Goal: Task Accomplishment & Management: Manage account settings

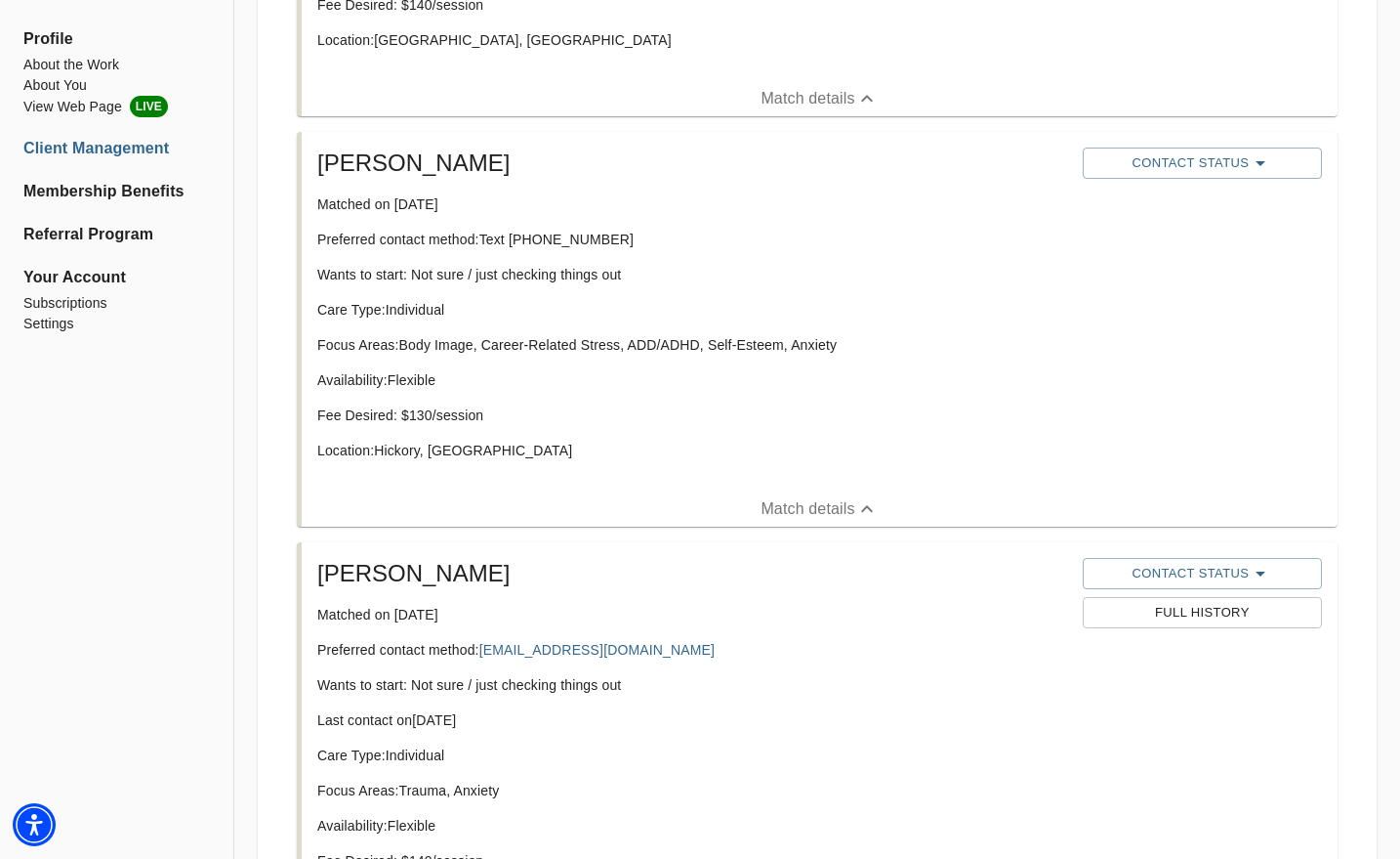
click at [445, 329] on div "Care Type: Individual Focus Areas: Body Image, Career-Related Stress, ADD/ADHD,…" at bounding box center [692, 388] width 750 height 176
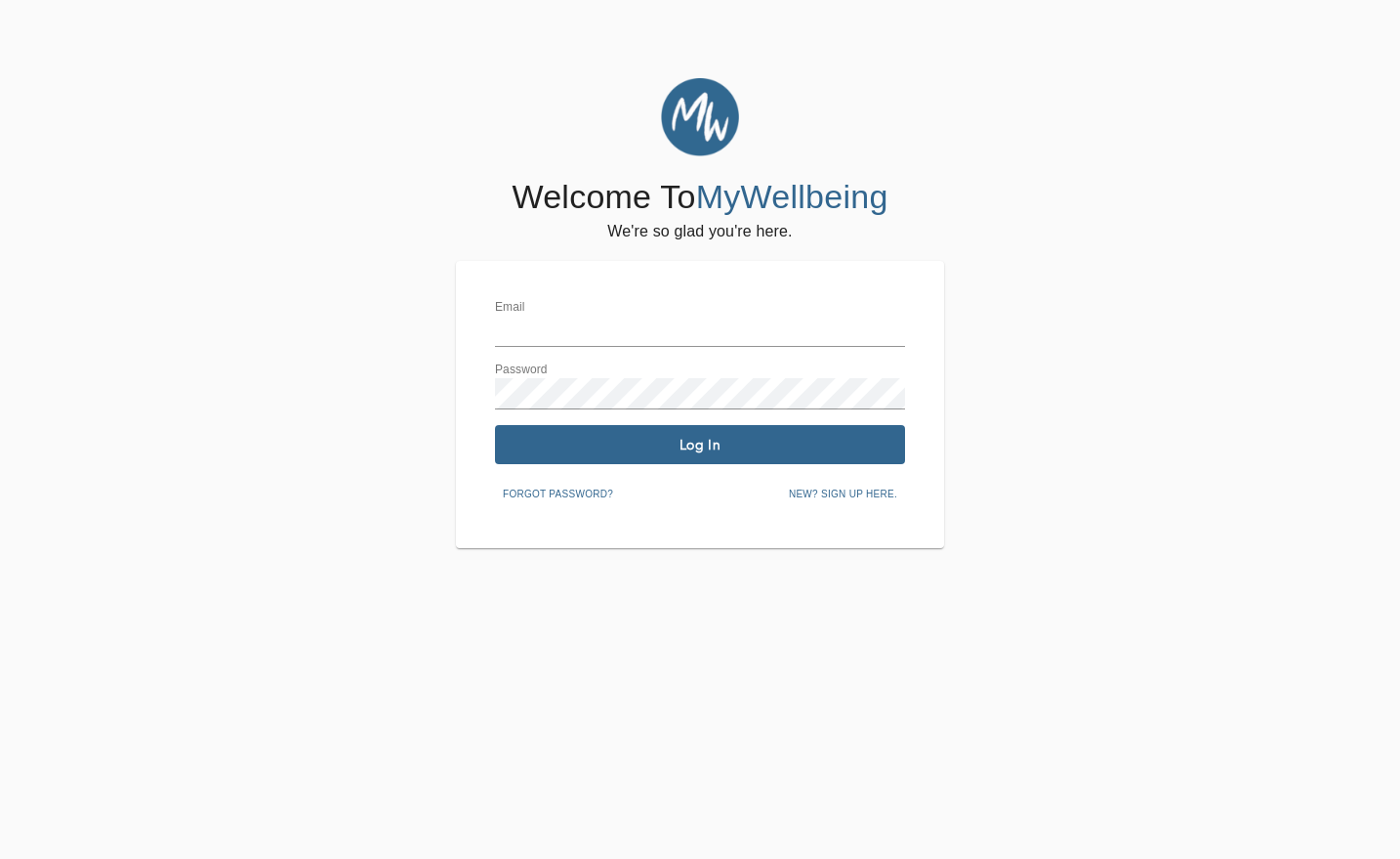
type input "[EMAIL_ADDRESS][DOMAIN_NAME]"
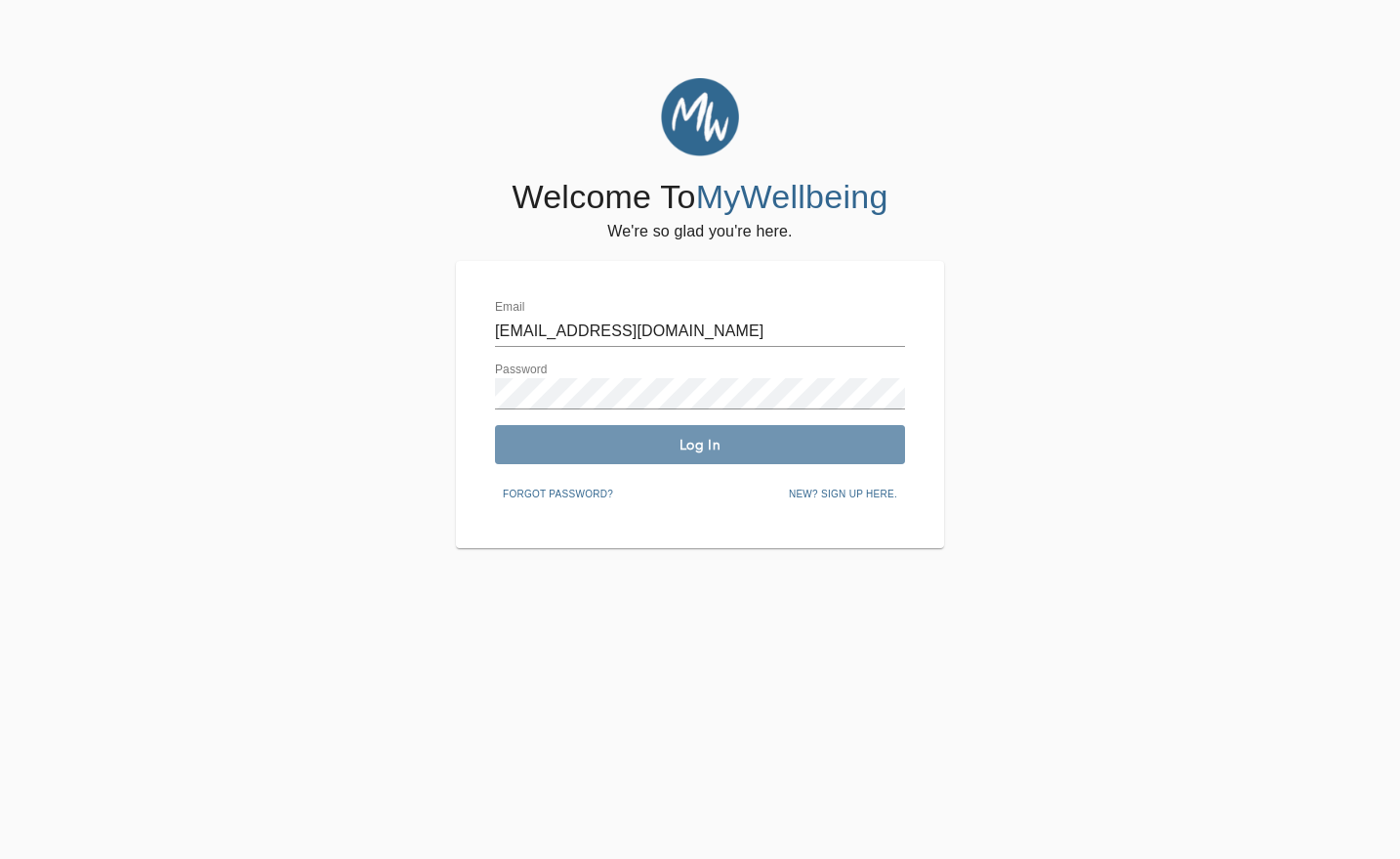
click at [536, 428] on button "Log In" at bounding box center [700, 443] width 410 height 39
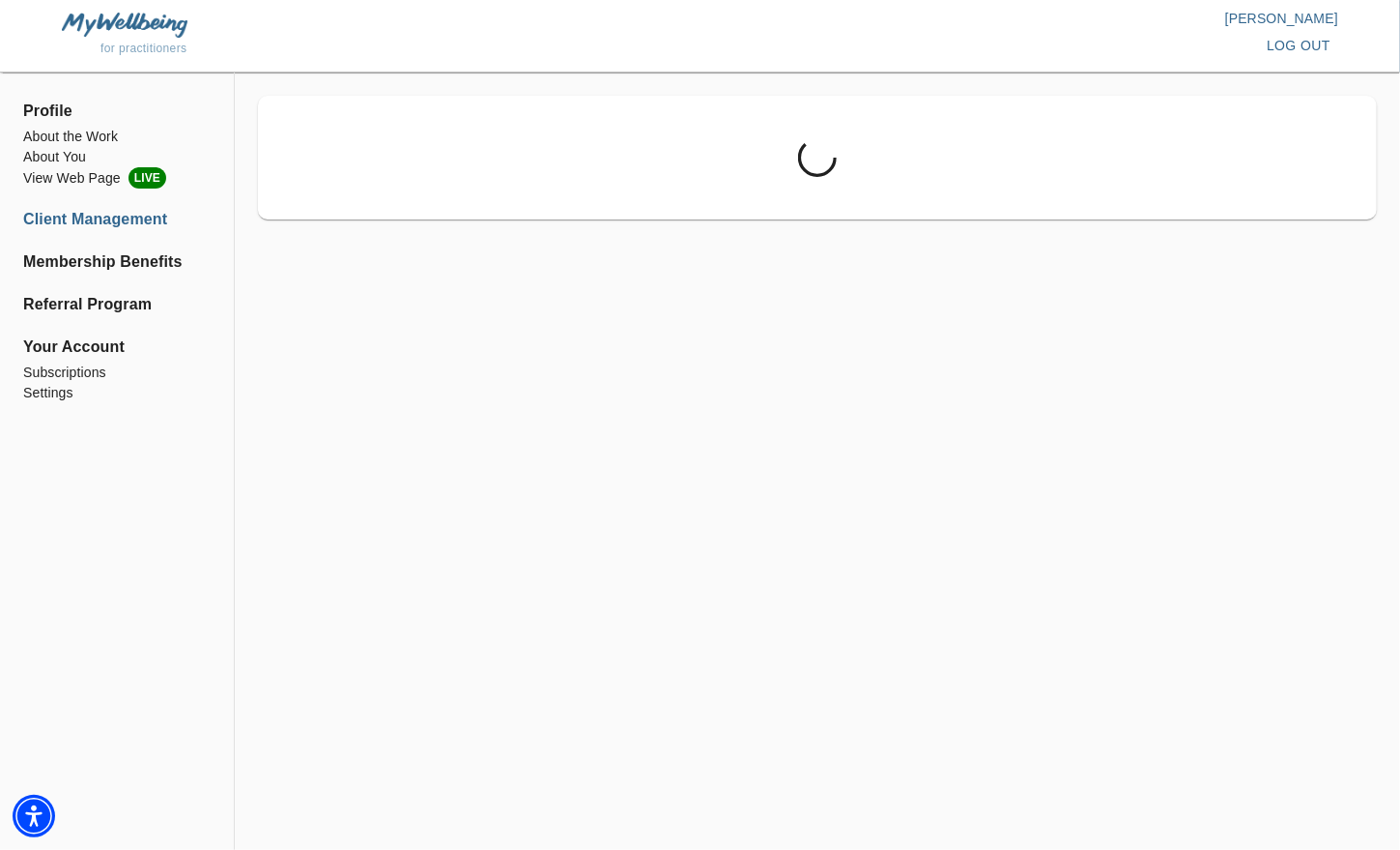
click at [1377, 214] on div at bounding box center [817, 157] width 1119 height 124
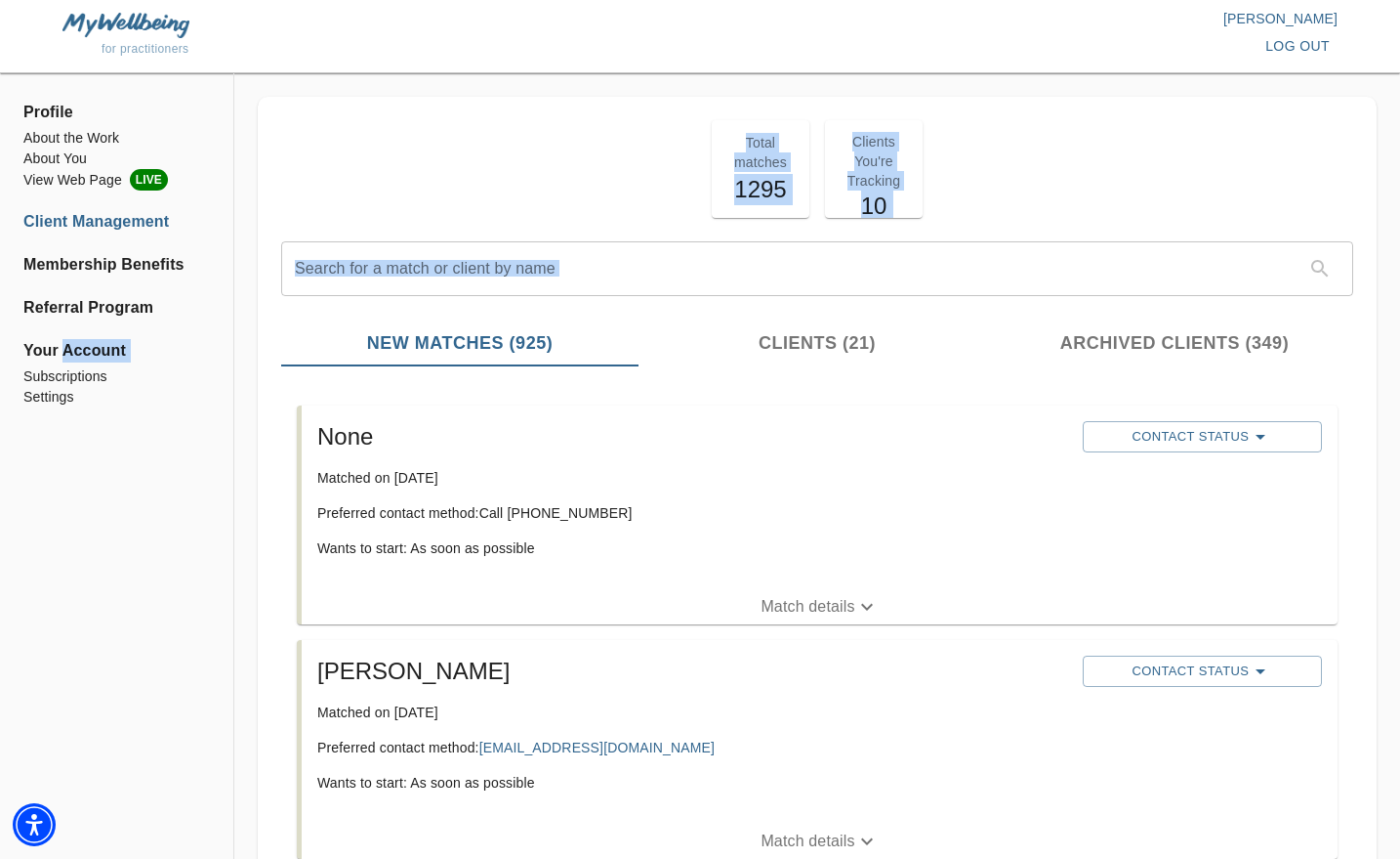
drag, startPoint x: 1392, startPoint y: 217, endPoint x: 1364, endPoint y: 251, distance: 44.0
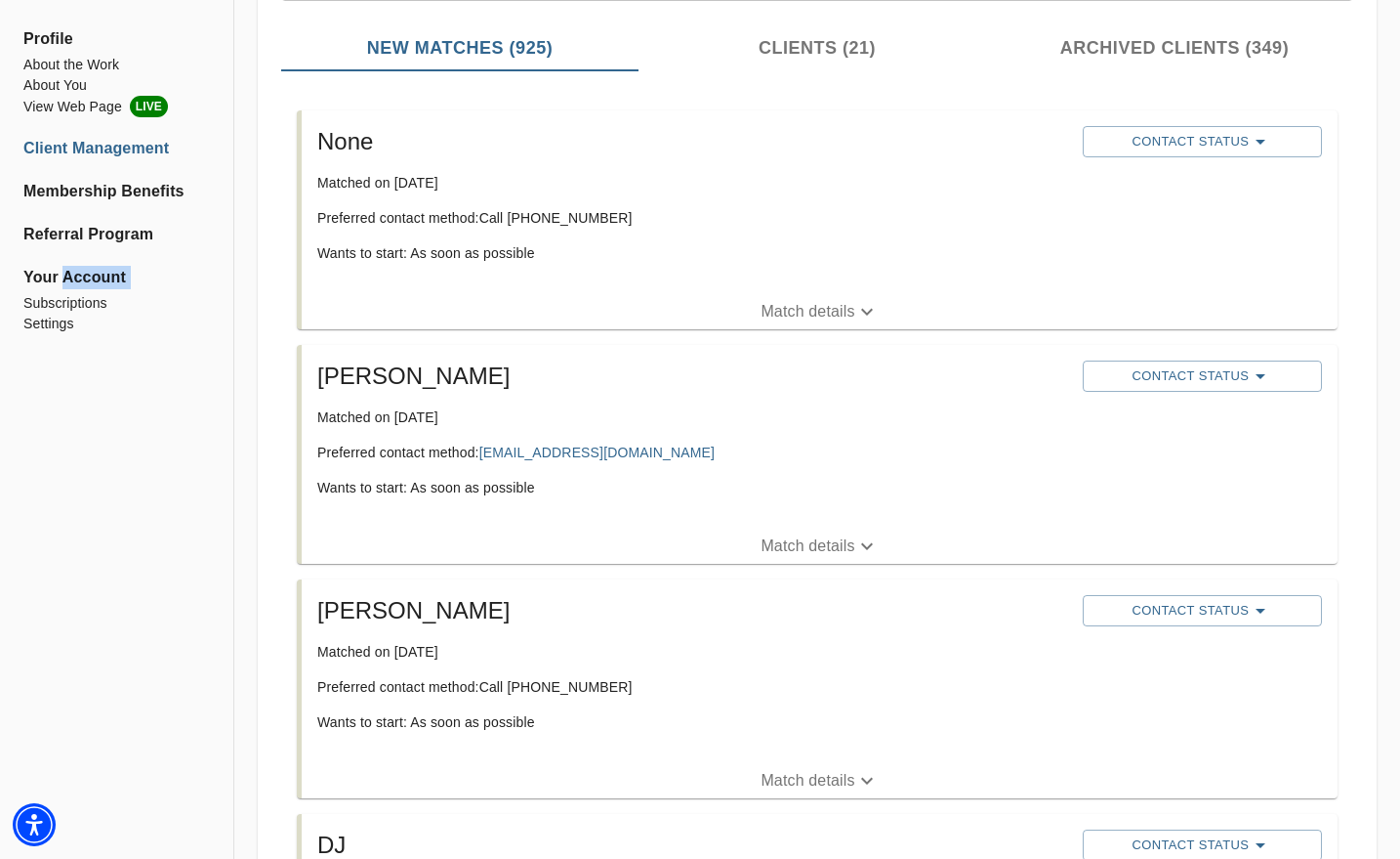
scroll to position [319, 0]
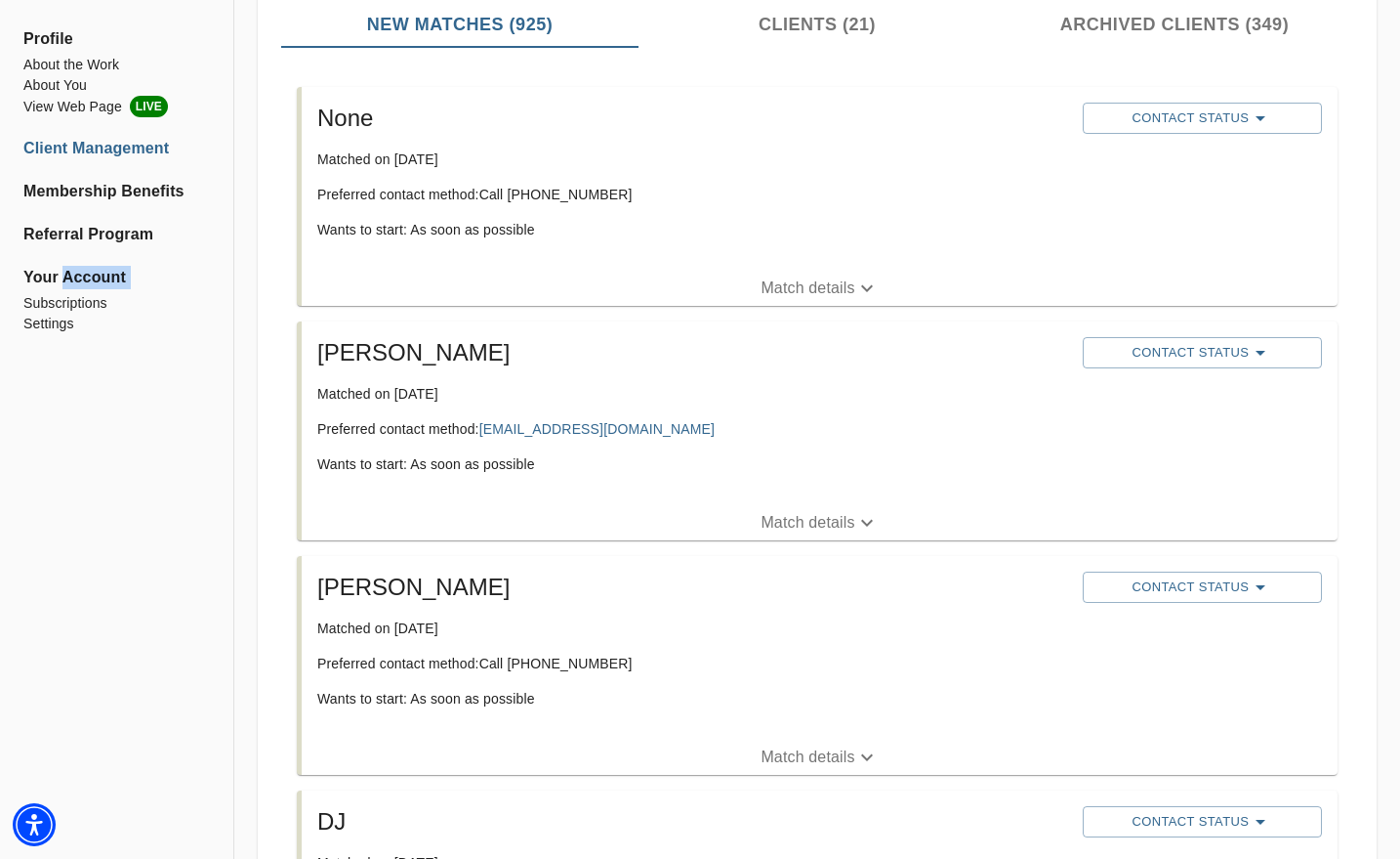
click at [779, 515] on p "Match details" at bounding box center [808, 522] width 94 height 23
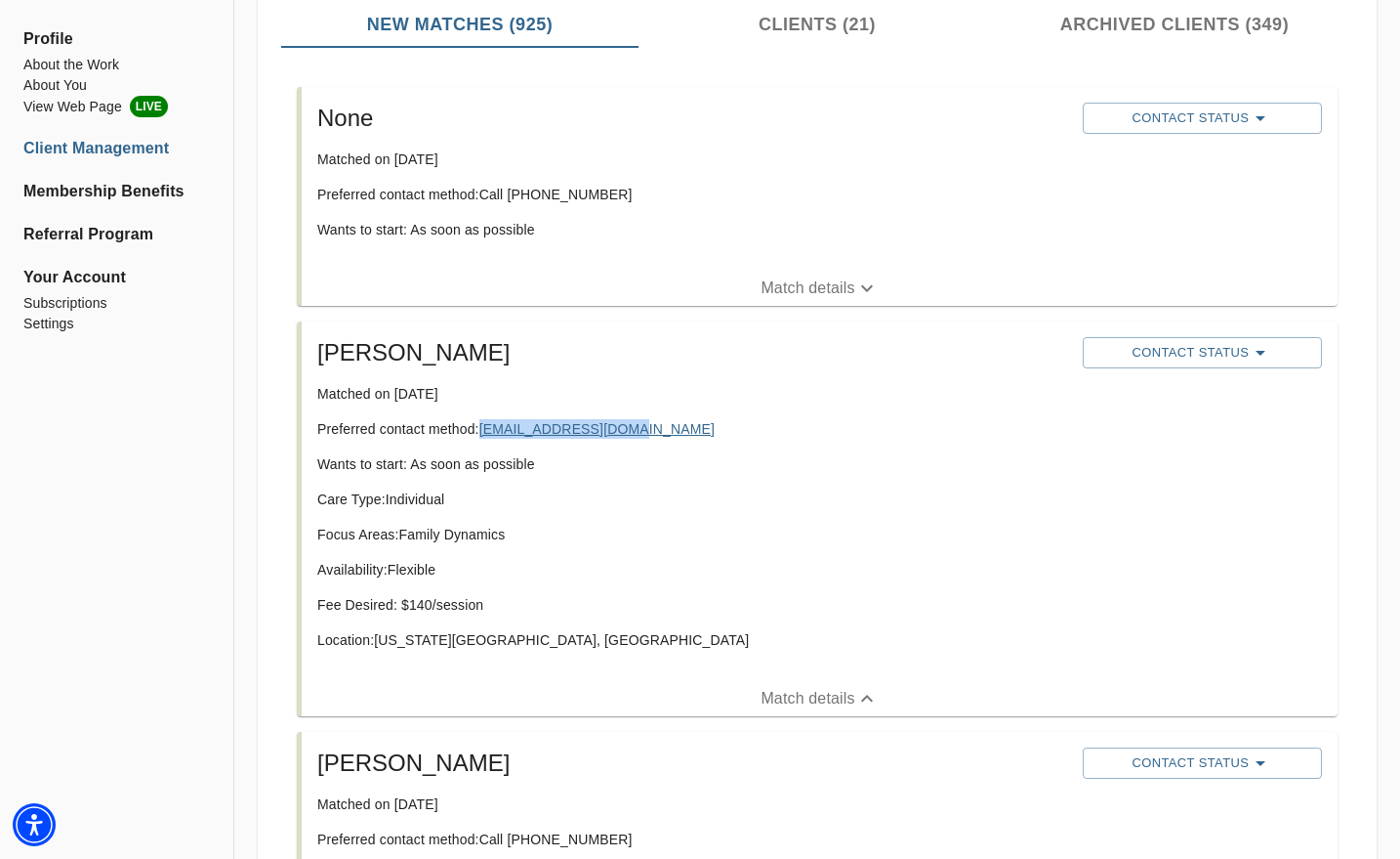
drag, startPoint x: 632, startPoint y: 431, endPoint x: 483, endPoint y: 423, distance: 149.2
click at [483, 423] on p "Preferred contact method: Sjleloudis@gmail.com" at bounding box center [692, 430] width 750 height 20
copy link "Sjleloudis@gmail.com"
click at [34, 83] on li "About You" at bounding box center [116, 85] width 187 height 21
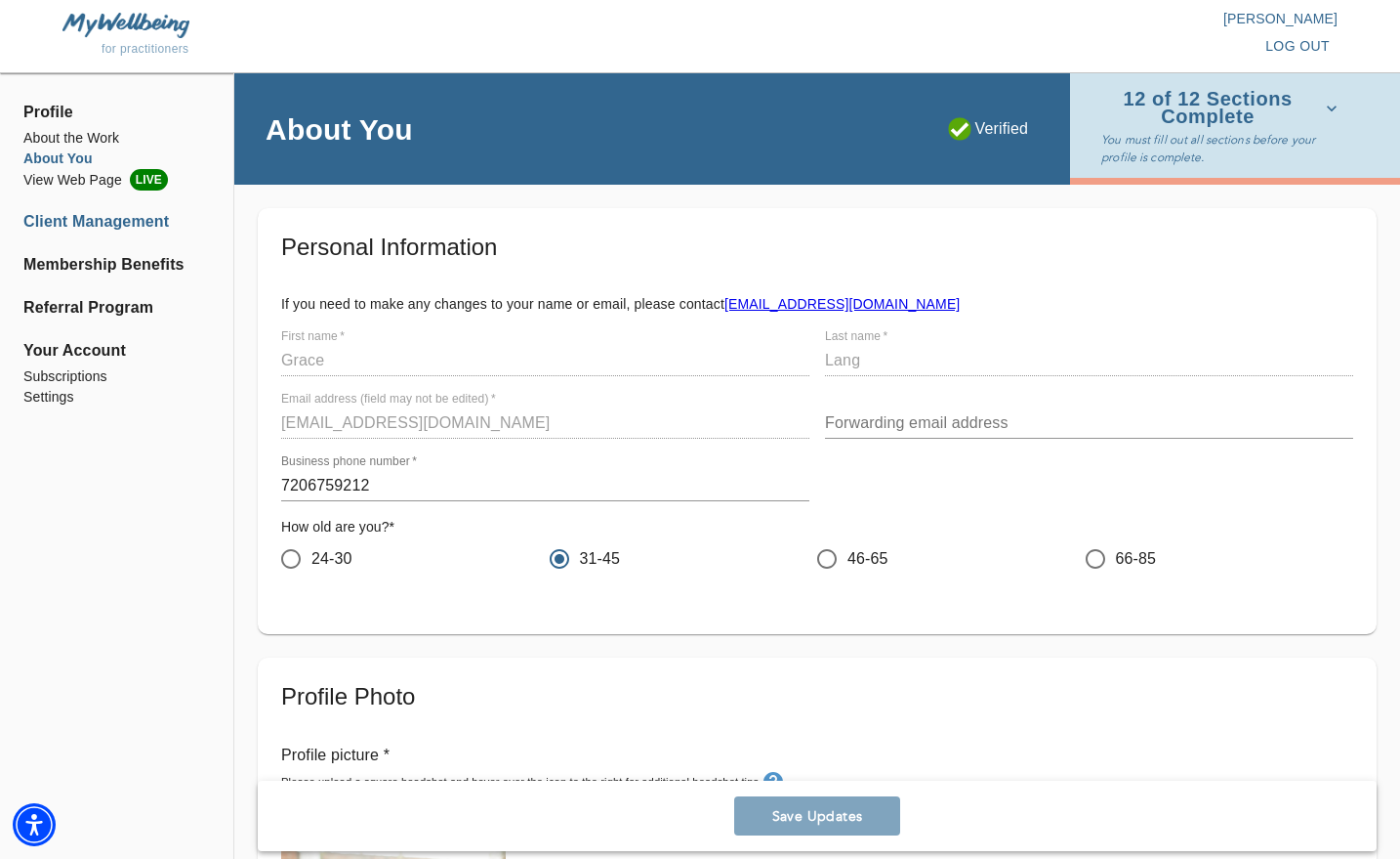
click at [140, 226] on li "Client Management" at bounding box center [116, 221] width 187 height 23
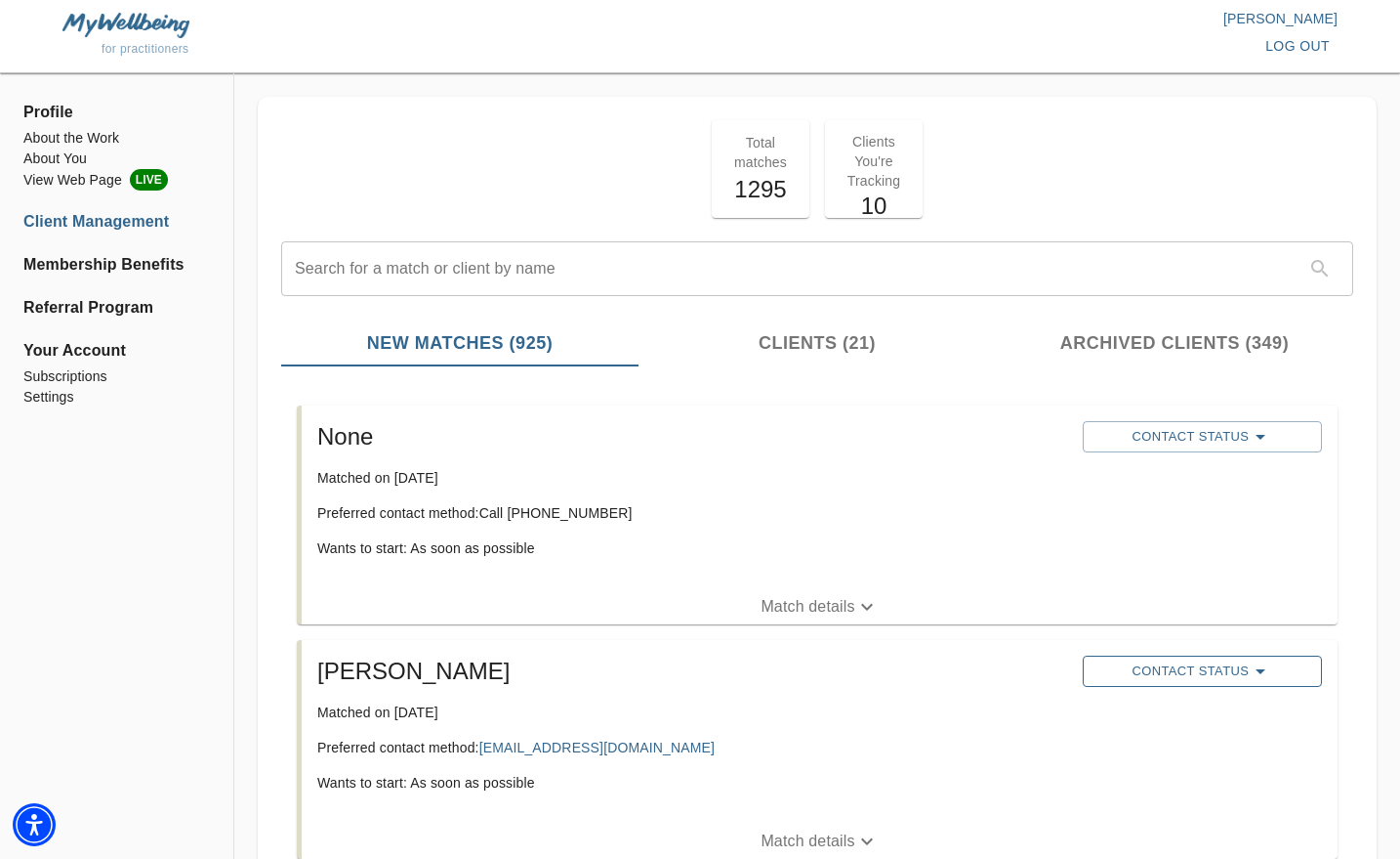
click at [1214, 670] on span "Contact Status" at bounding box center [1202, 670] width 220 height 23
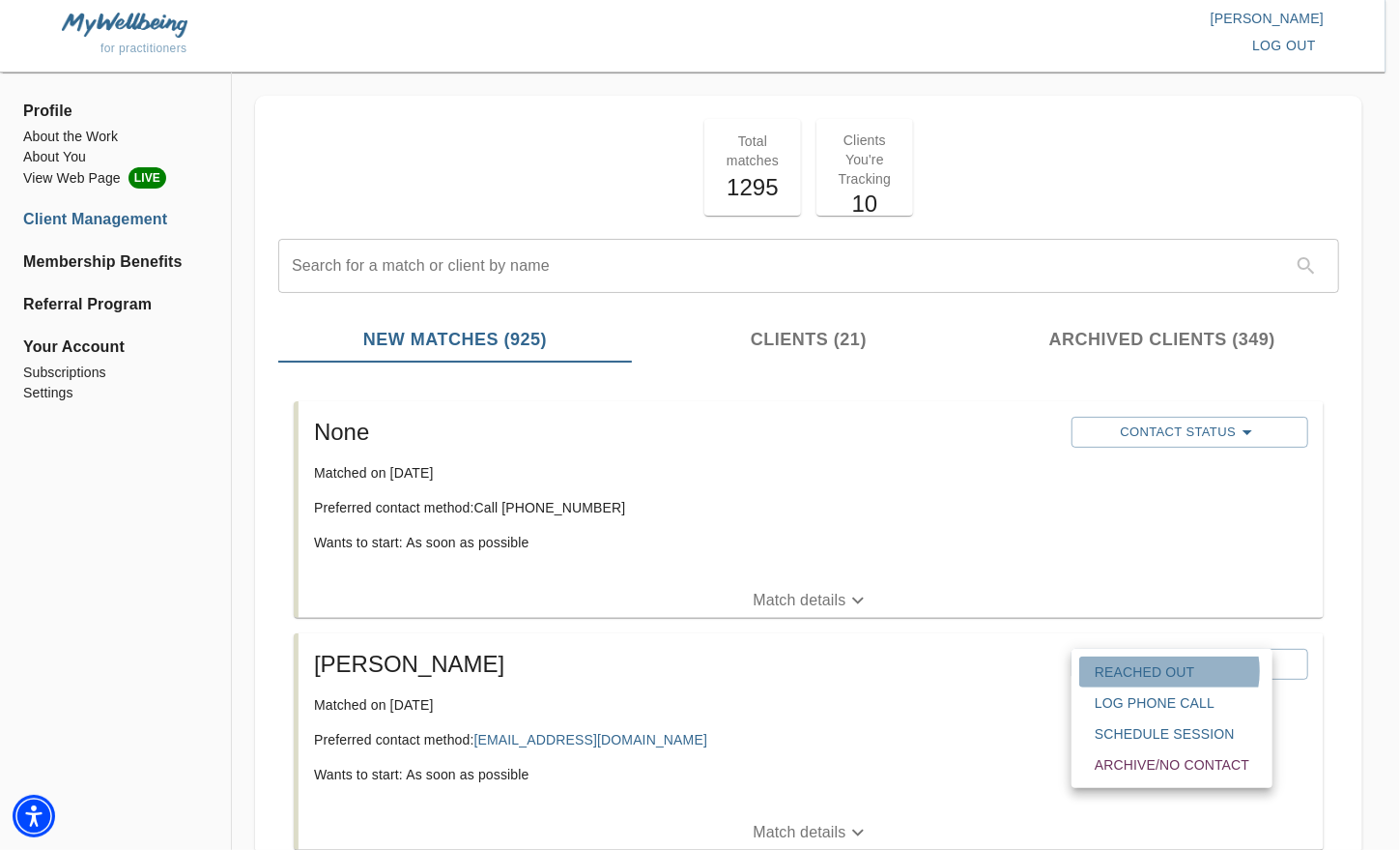
click at [1165, 671] on span "Reached Out" at bounding box center [1172, 672] width 154 height 20
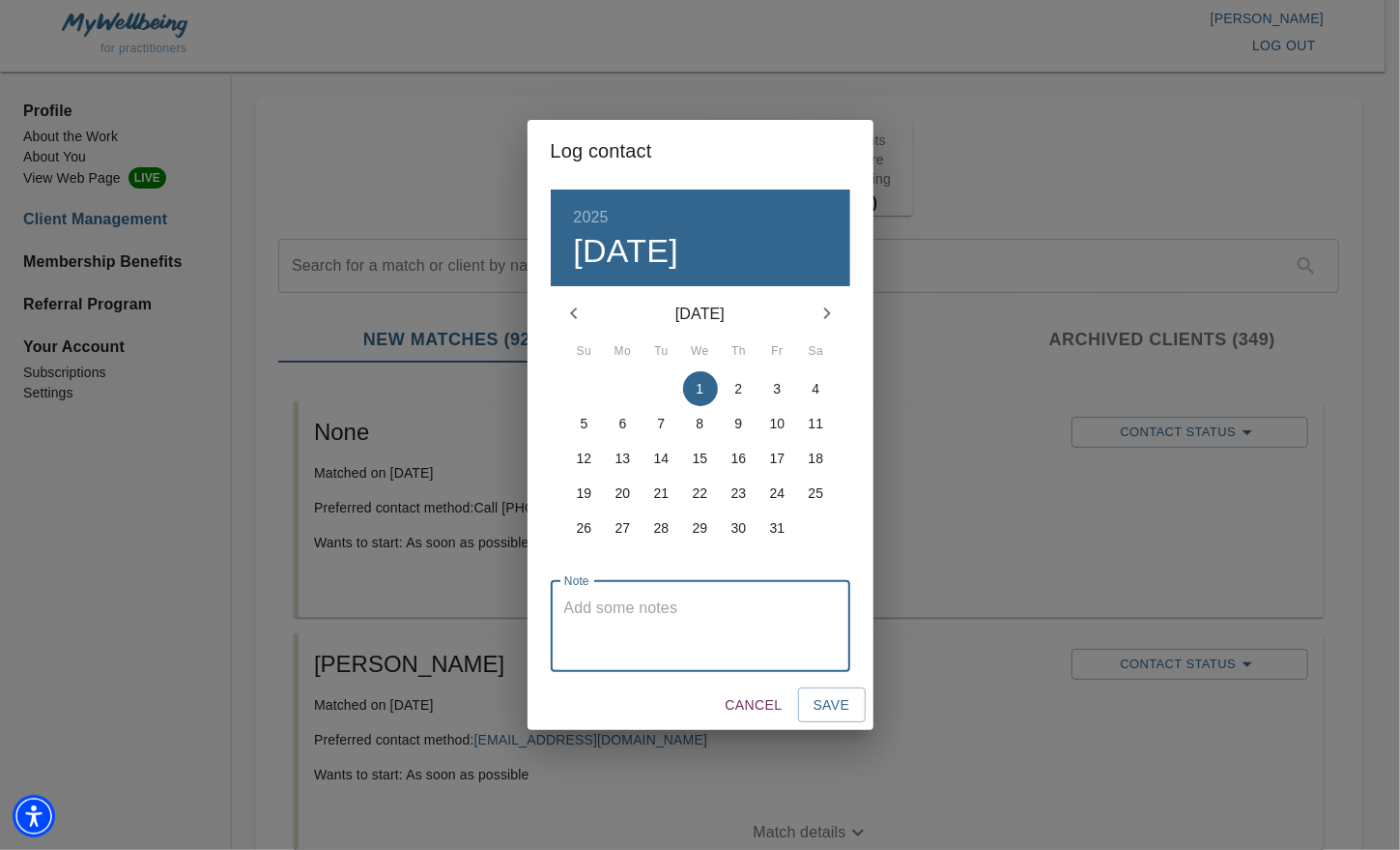
click at [789, 642] on textarea at bounding box center [700, 626] width 273 height 55
type textarea "emailed"
click at [835, 702] on span "Save" at bounding box center [831, 705] width 37 height 24
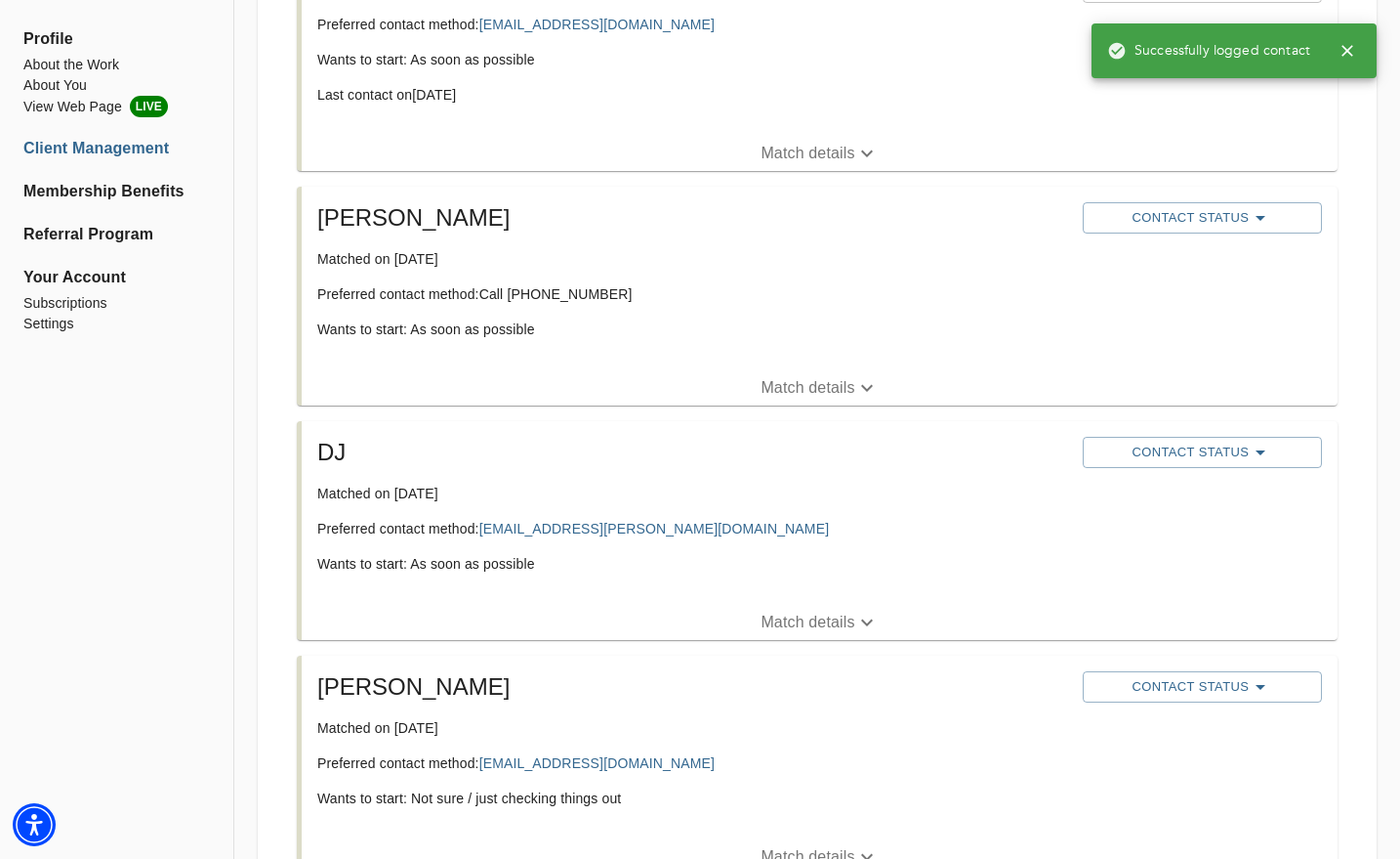
scroll to position [737, 0]
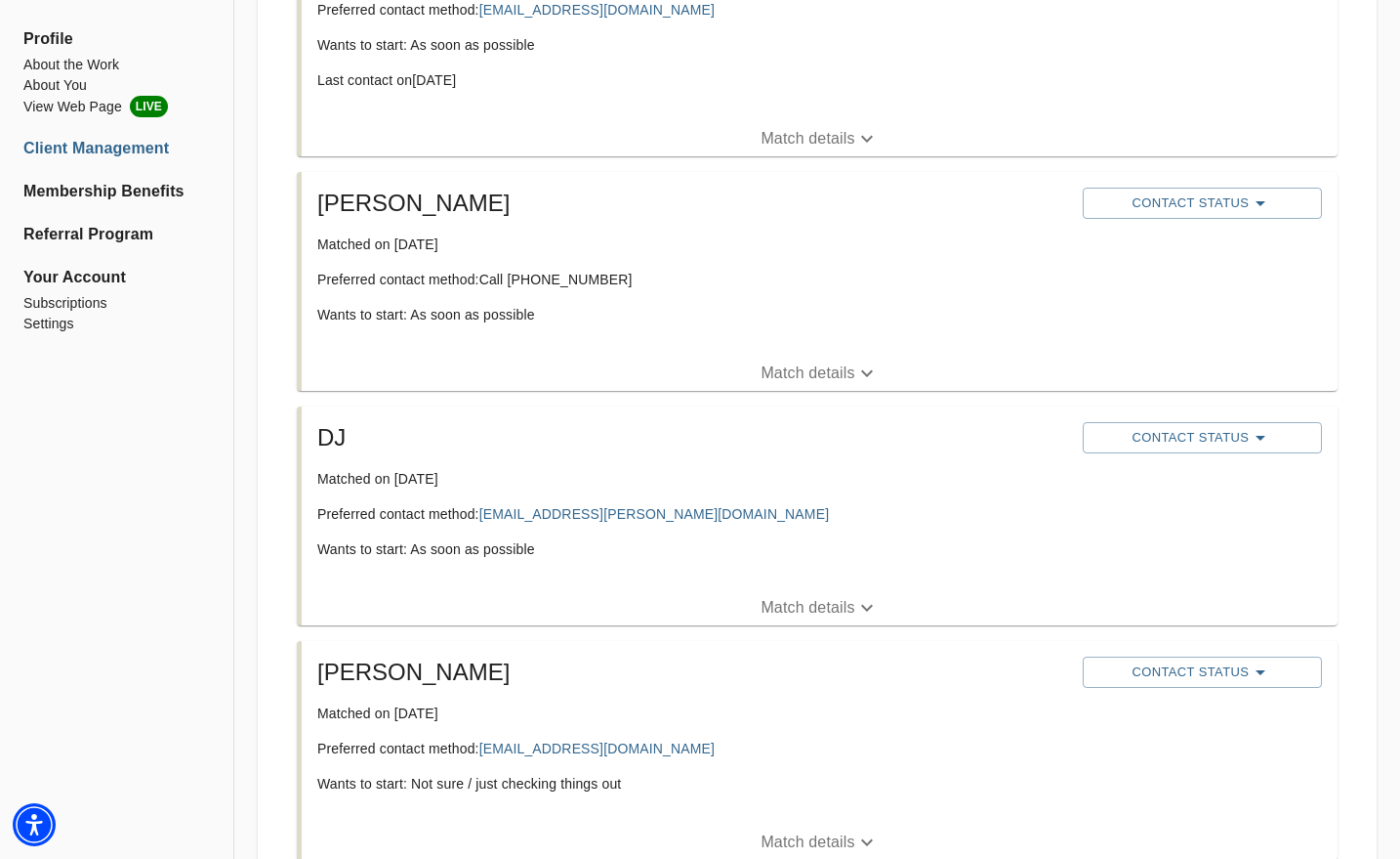
click at [823, 611] on p "Match details" at bounding box center [808, 607] width 94 height 23
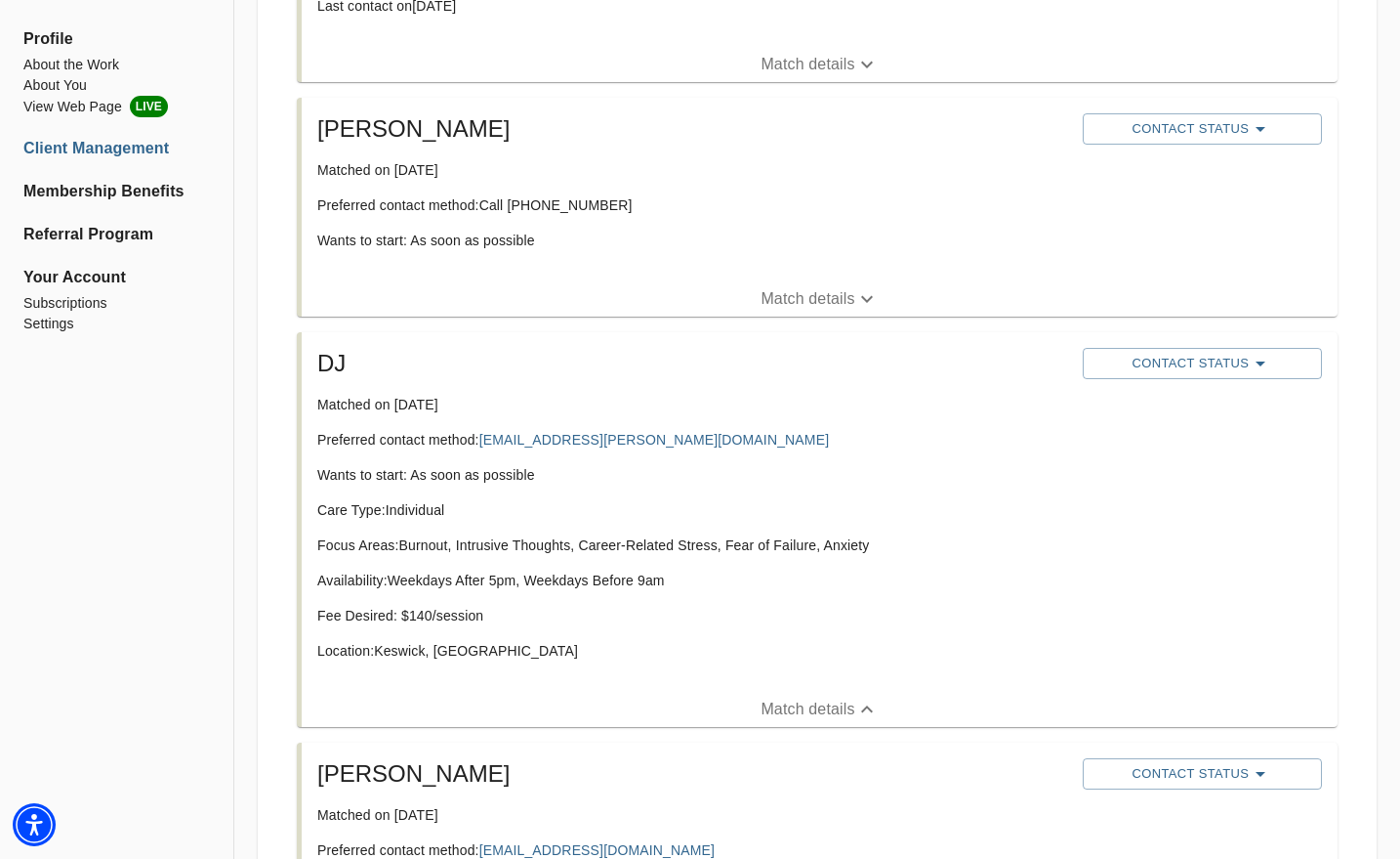
scroll to position [822, 0]
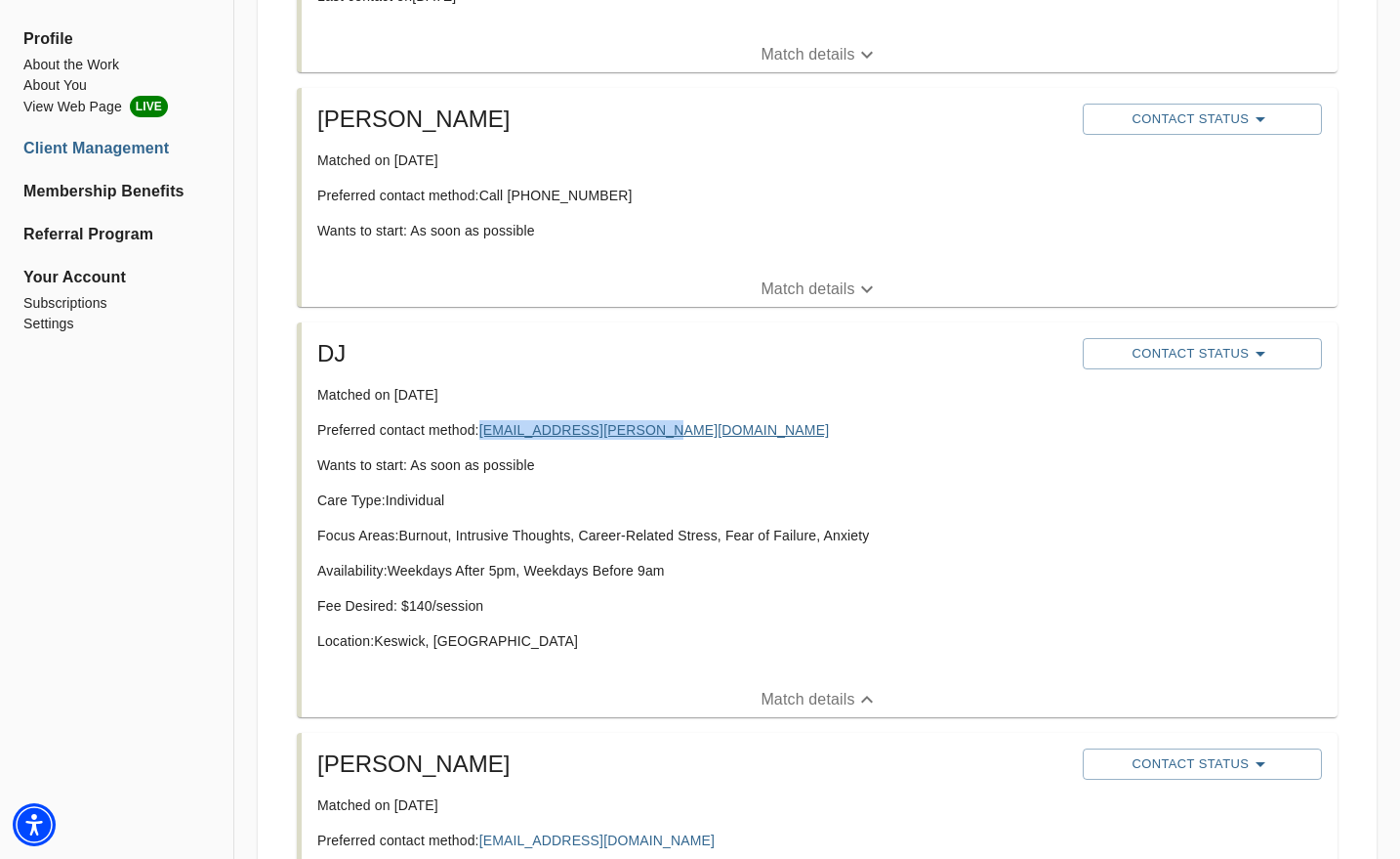
drag, startPoint x: 657, startPoint y: 430, endPoint x: 486, endPoint y: 422, distance: 171.2
click at [486, 422] on p "Preferred contact method: djozelle.smith@gmail.com" at bounding box center [692, 430] width 750 height 20
copy link "djozelle.smith@gmail.com"
click at [409, 410] on div "DJ Matched on September 29th, 2025 Preferred contact method: djozelle.smith@gma…" at bounding box center [692, 502] width 766 height 344
click at [1166, 339] on button "Contact Status" at bounding box center [1203, 353] width 240 height 31
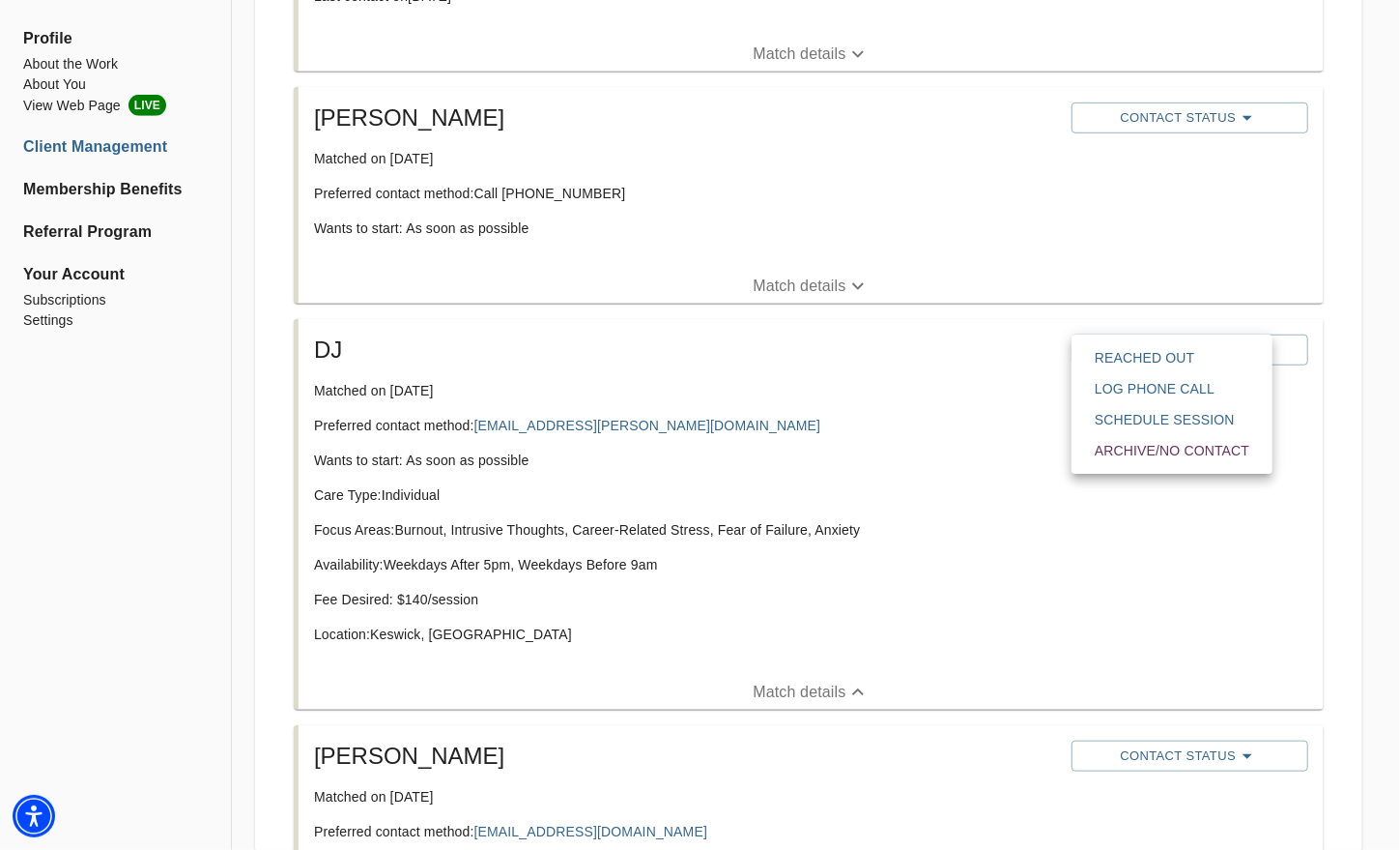
click at [1150, 357] on span "Reached Out" at bounding box center [1172, 358] width 154 height 20
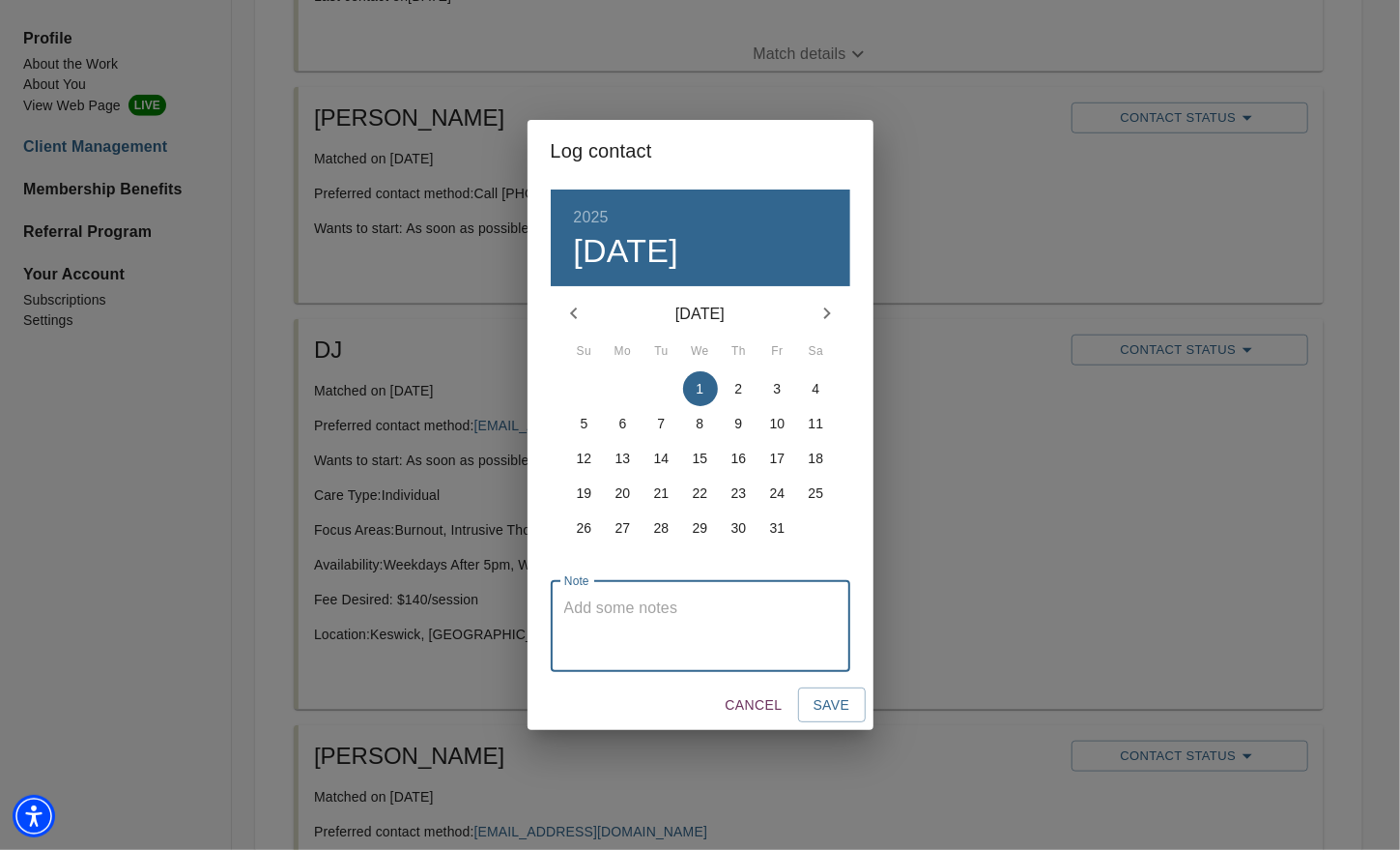
click at [751, 607] on textarea at bounding box center [700, 626] width 273 height 55
type textarea "emailed"
click at [831, 705] on span "Save" at bounding box center [831, 705] width 37 height 24
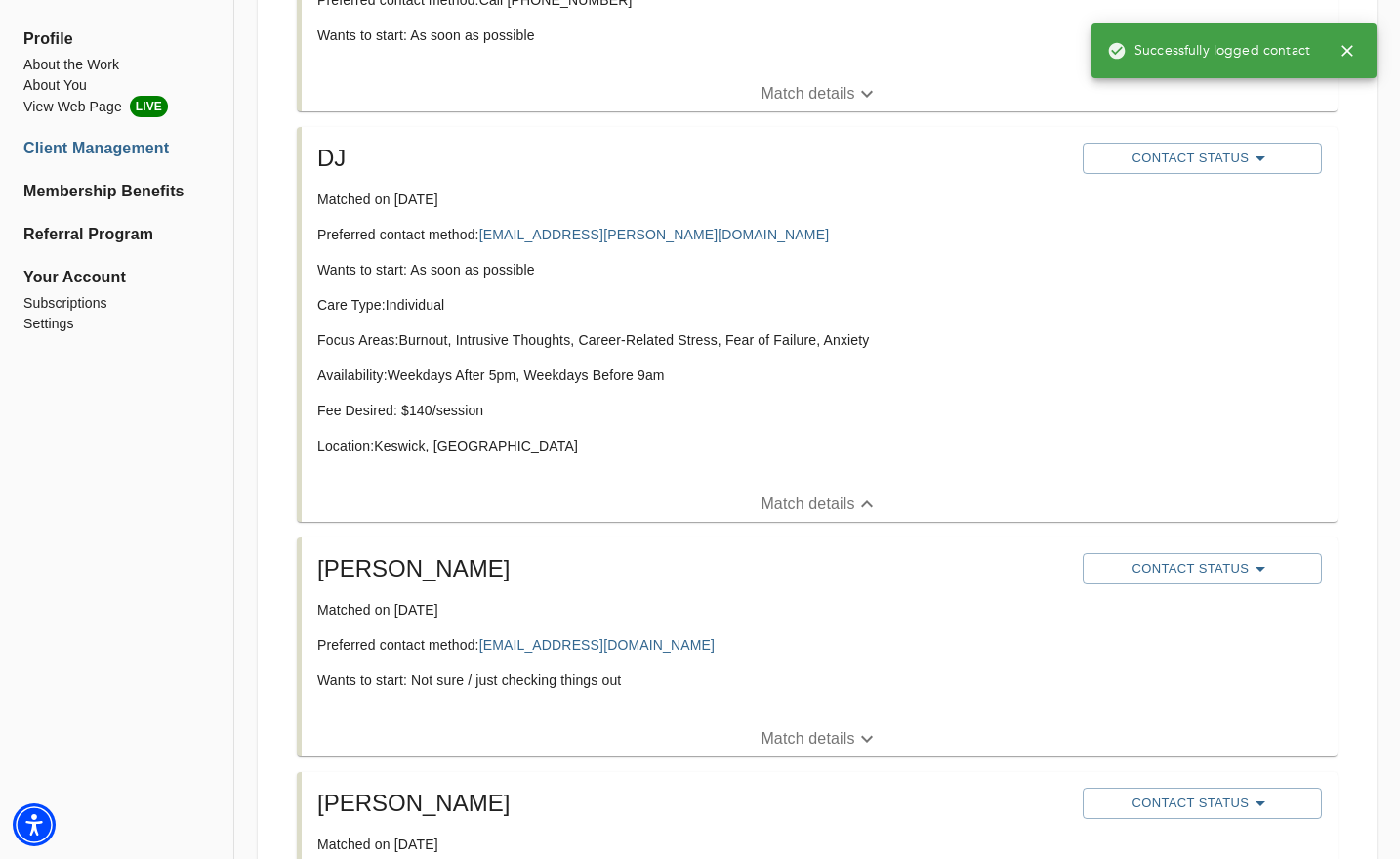
scroll to position [1018, 0]
click at [751, 728] on span "Match details" at bounding box center [820, 737] width 1037 height 23
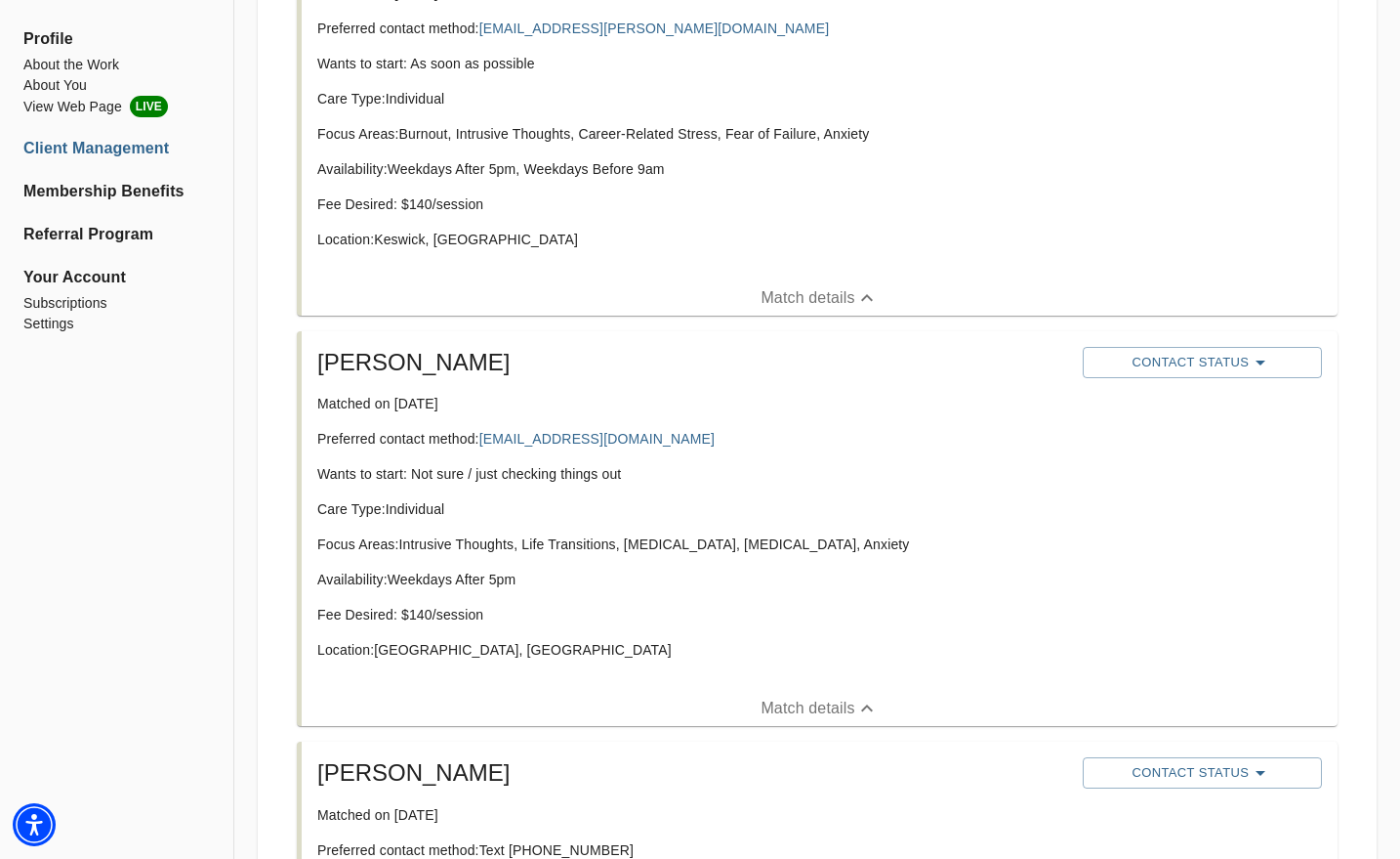
scroll to position [1225, 0]
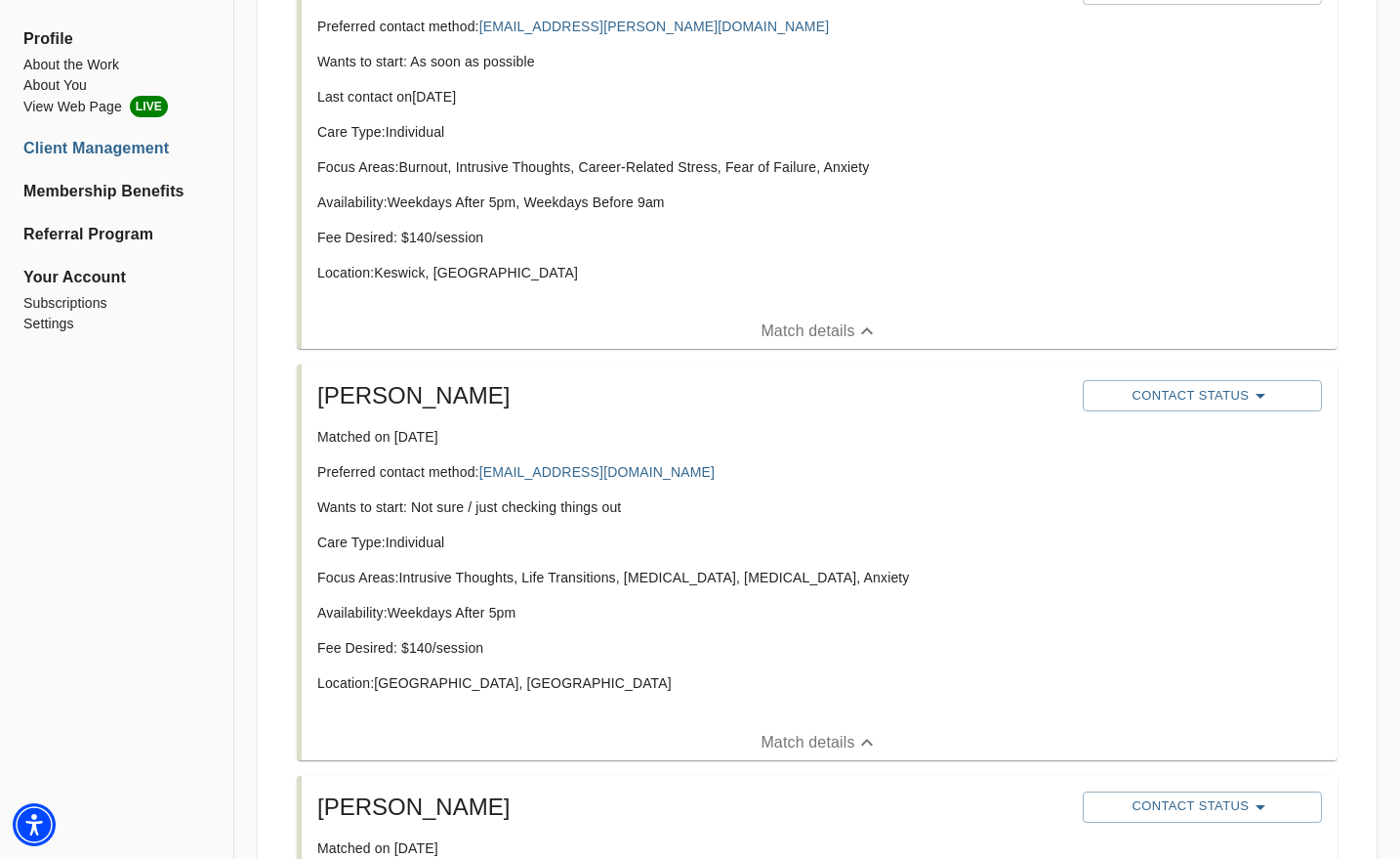
click at [622, 434] on p "Matched on [DATE]" at bounding box center [692, 436] width 750 height 20
drag, startPoint x: 620, startPoint y: 468, endPoint x: 484, endPoint y: 469, distance: 136.0
click at [484, 469] on p "Preferred contact method: ecsturgil@gmail.com" at bounding box center [692, 472] width 750 height 20
copy link "[EMAIL_ADDRESS][DOMAIN_NAME]"
click at [1176, 397] on span "Contact Status" at bounding box center [1202, 395] width 220 height 23
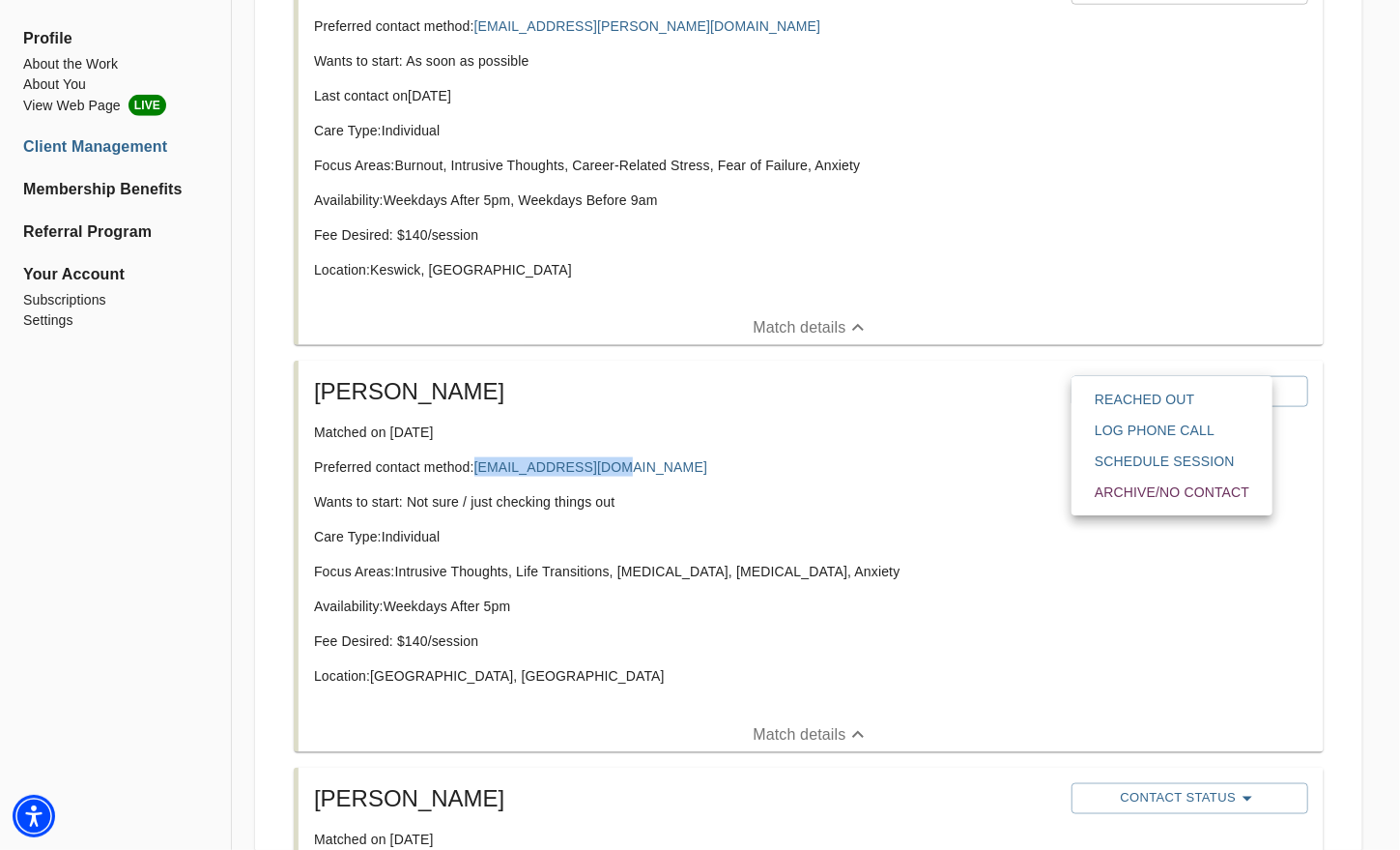
click at [1115, 396] on span "Reached Out" at bounding box center [1172, 399] width 154 height 20
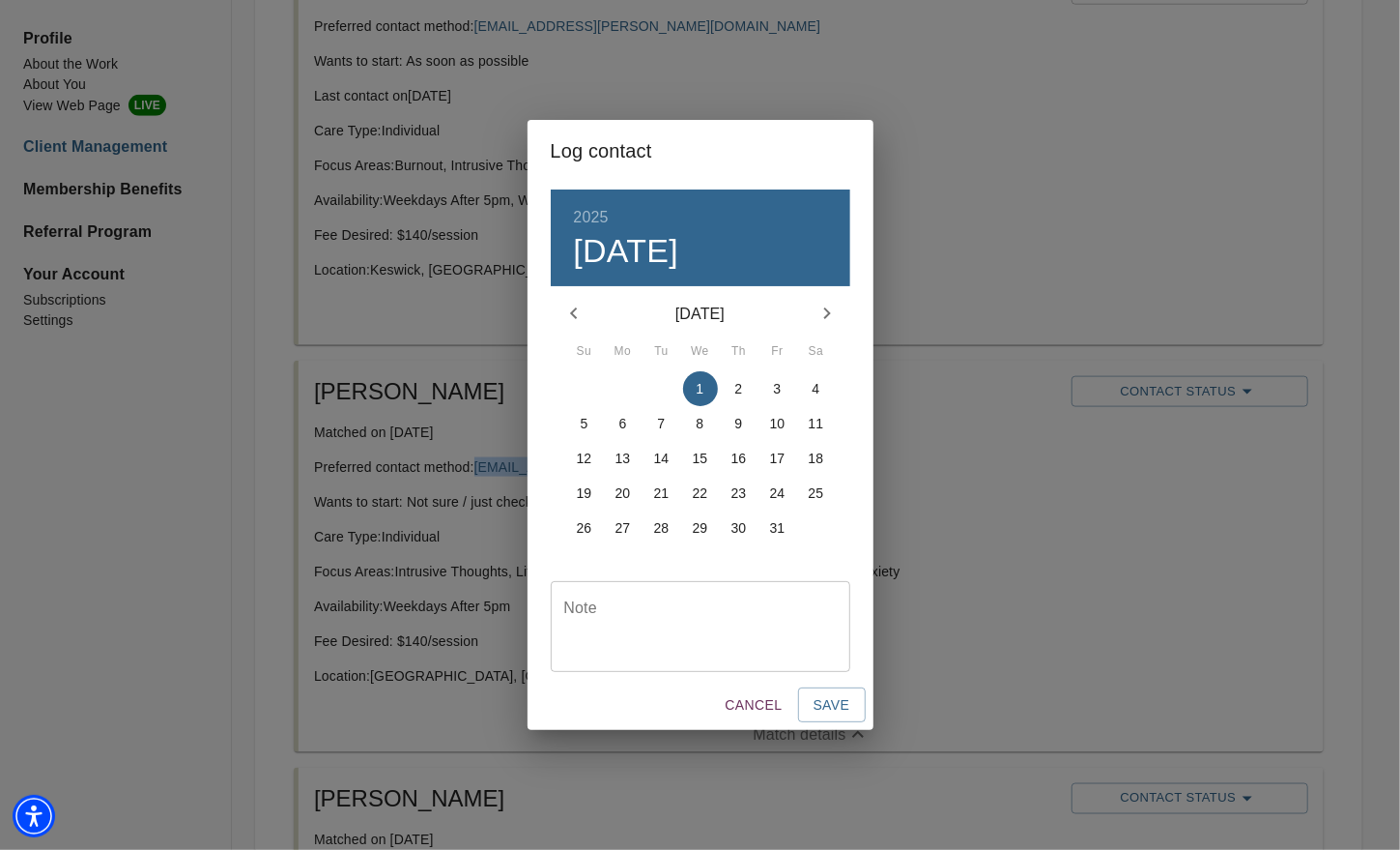
click at [689, 618] on textarea at bounding box center [700, 626] width 273 height 55
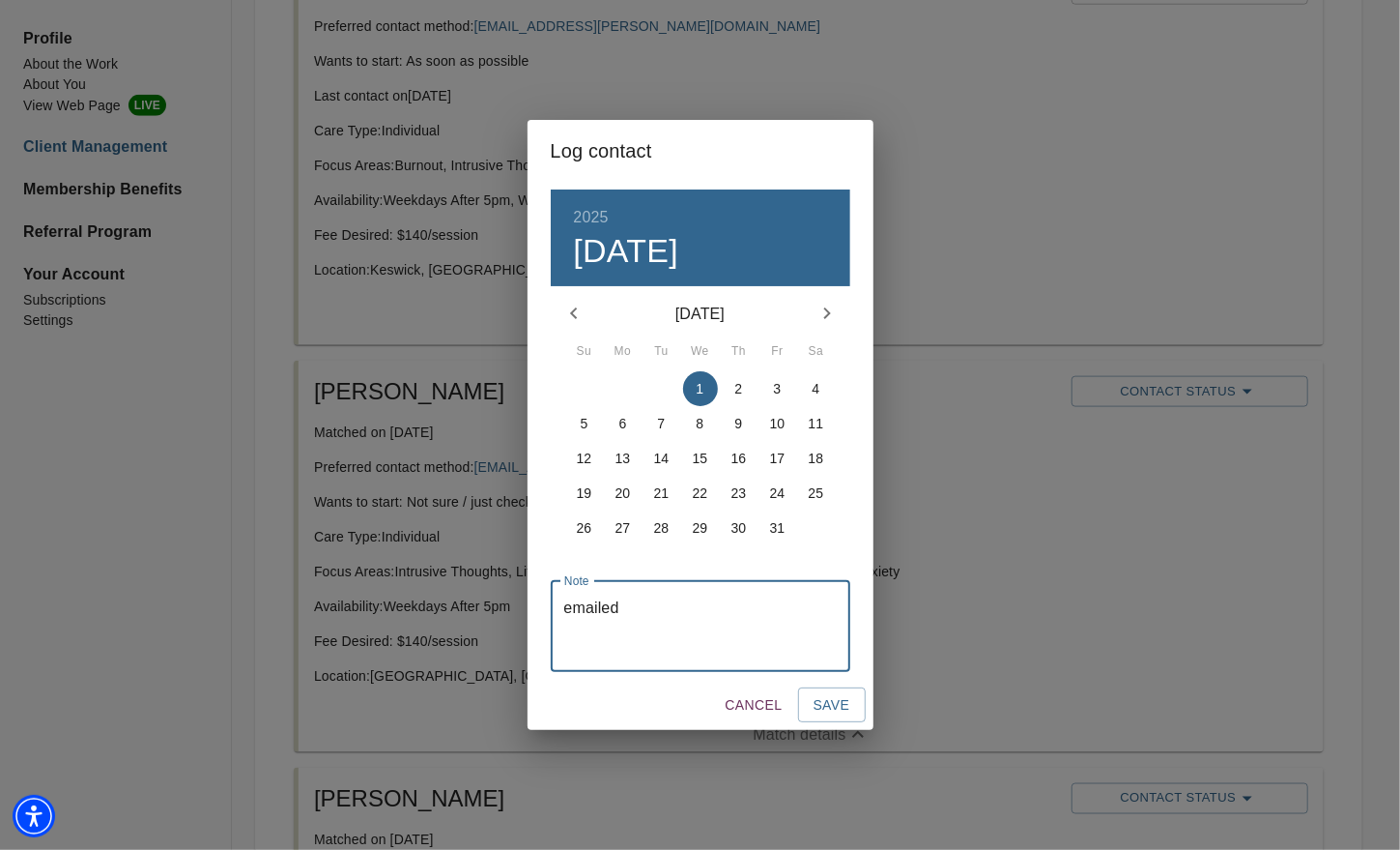
type textarea "emailed"
click at [837, 708] on span "Save" at bounding box center [831, 705] width 37 height 24
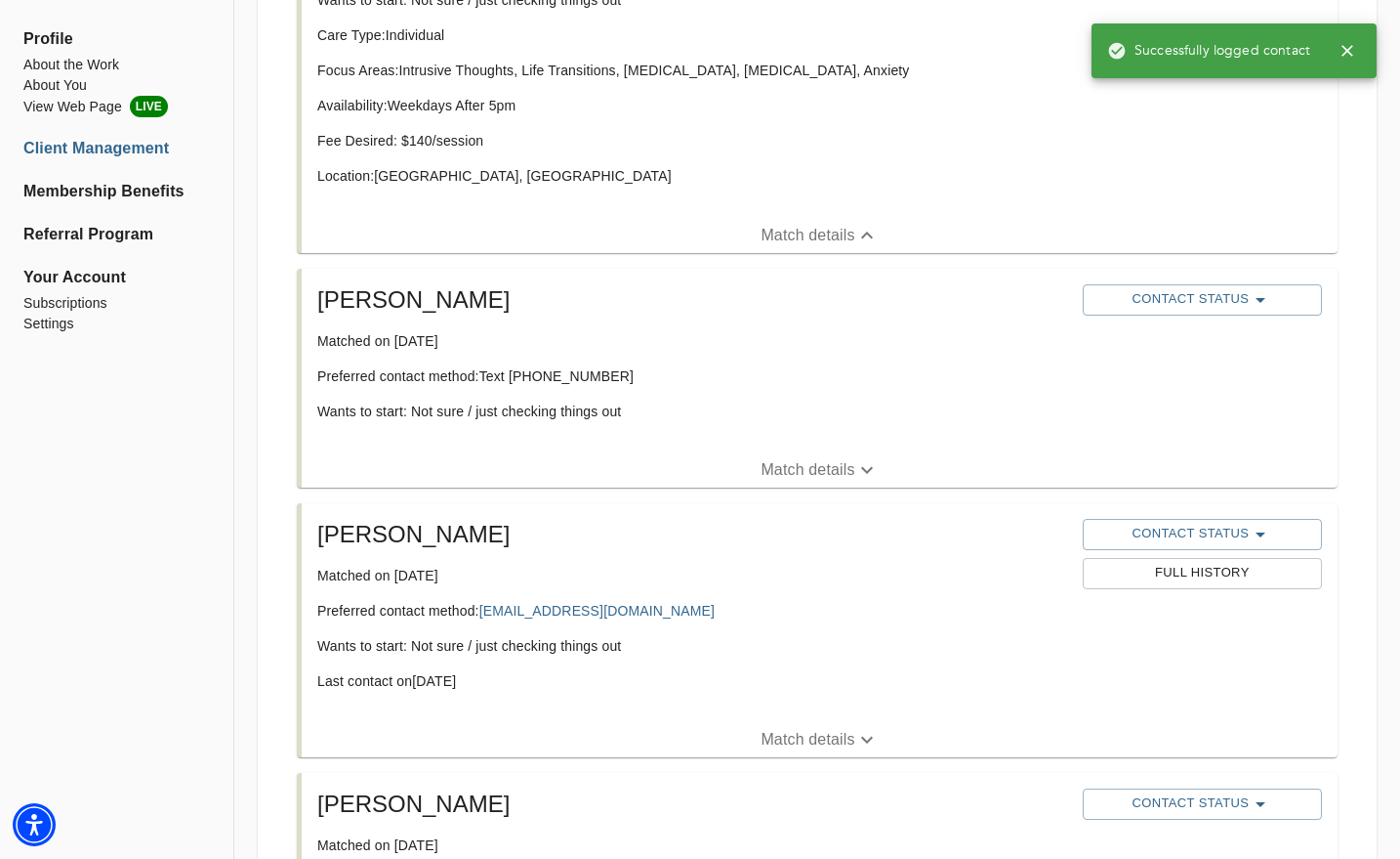
scroll to position [1733, 0]
click at [825, 454] on button "Match details" at bounding box center [820, 468] width 1037 height 35
